Goal: Transaction & Acquisition: Obtain resource

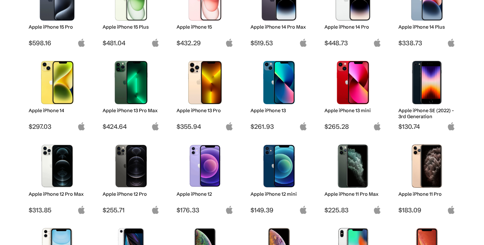
scroll to position [222, 0]
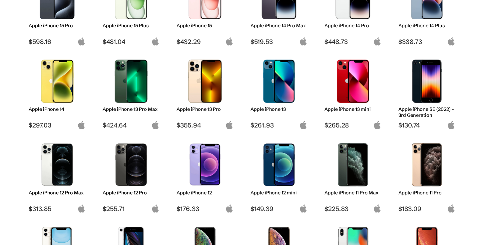
click at [134, 96] on img at bounding box center [130, 81] width 47 height 43
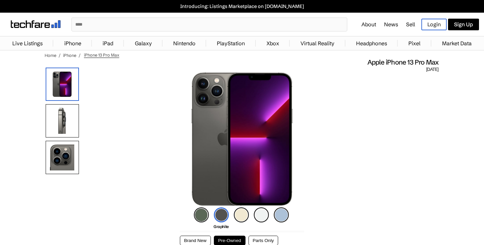
scroll to position [48, 0]
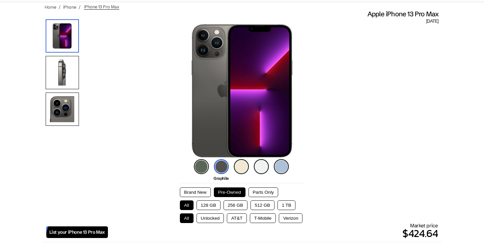
click at [221, 161] on img at bounding box center [221, 166] width 15 height 15
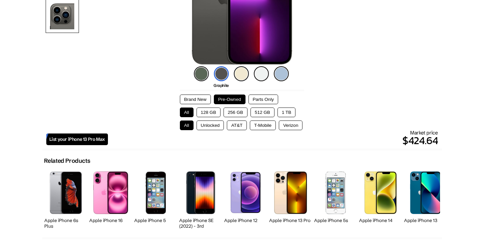
scroll to position [144, 0]
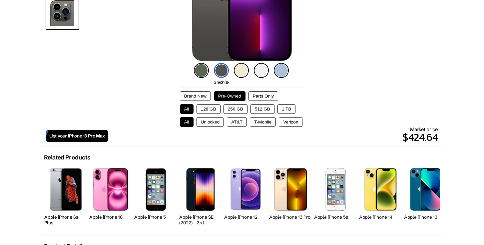
click at [264, 107] on button "512 GB" at bounding box center [262, 109] width 24 height 10
click at [213, 121] on button "Unlocked" at bounding box center [210, 122] width 28 height 10
